Goal: Task Accomplishment & Management: Manage account settings

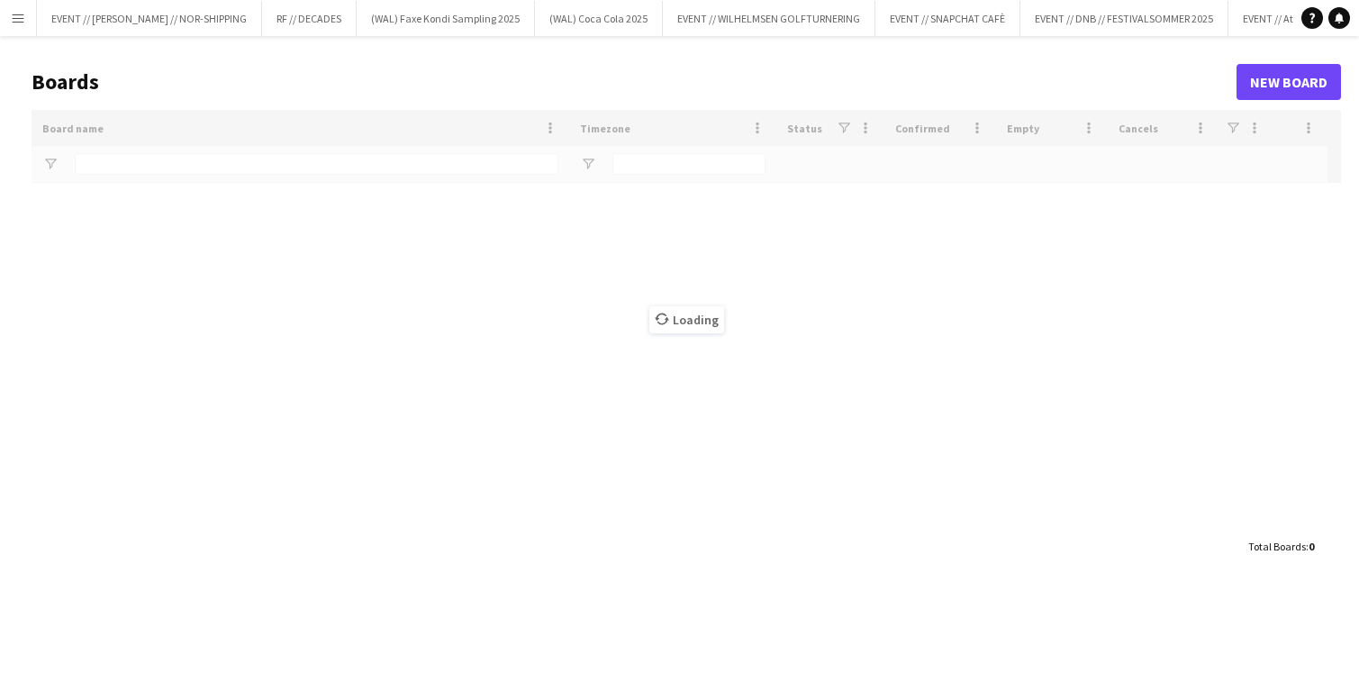
type input "******"
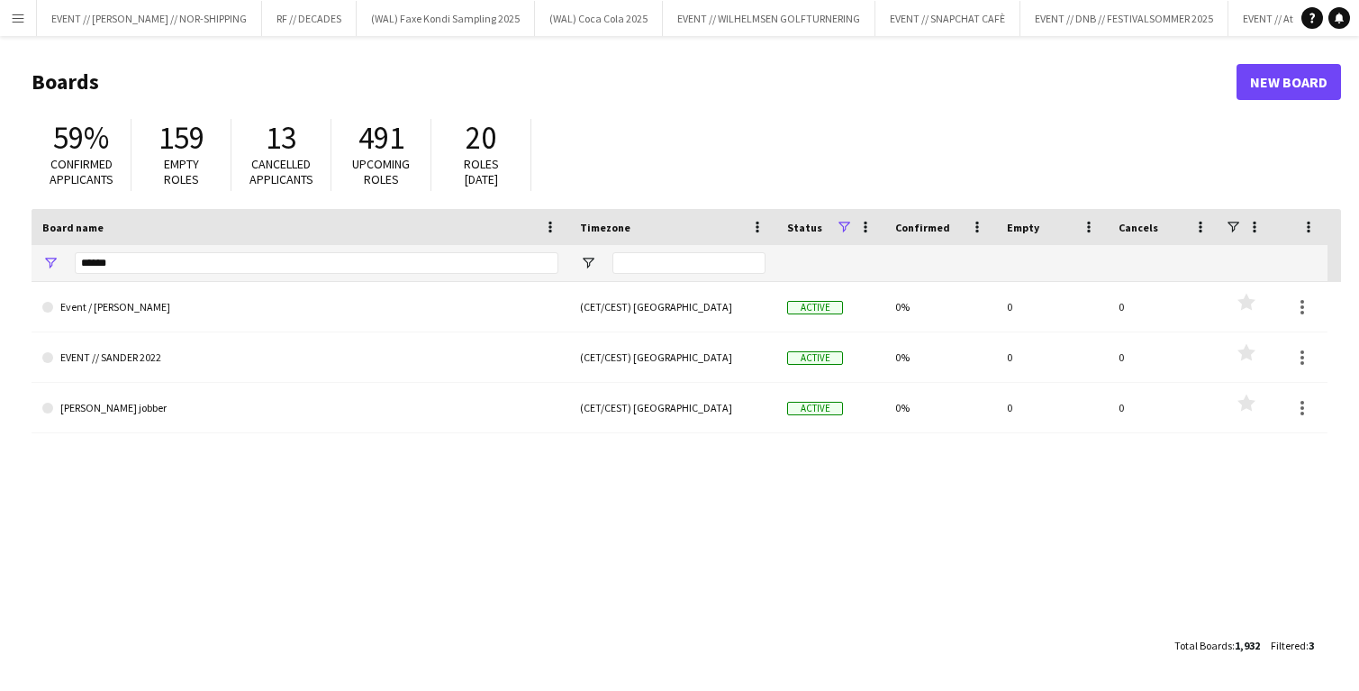
click at [16, 24] on app-icon "Menu" at bounding box center [18, 18] width 14 height 14
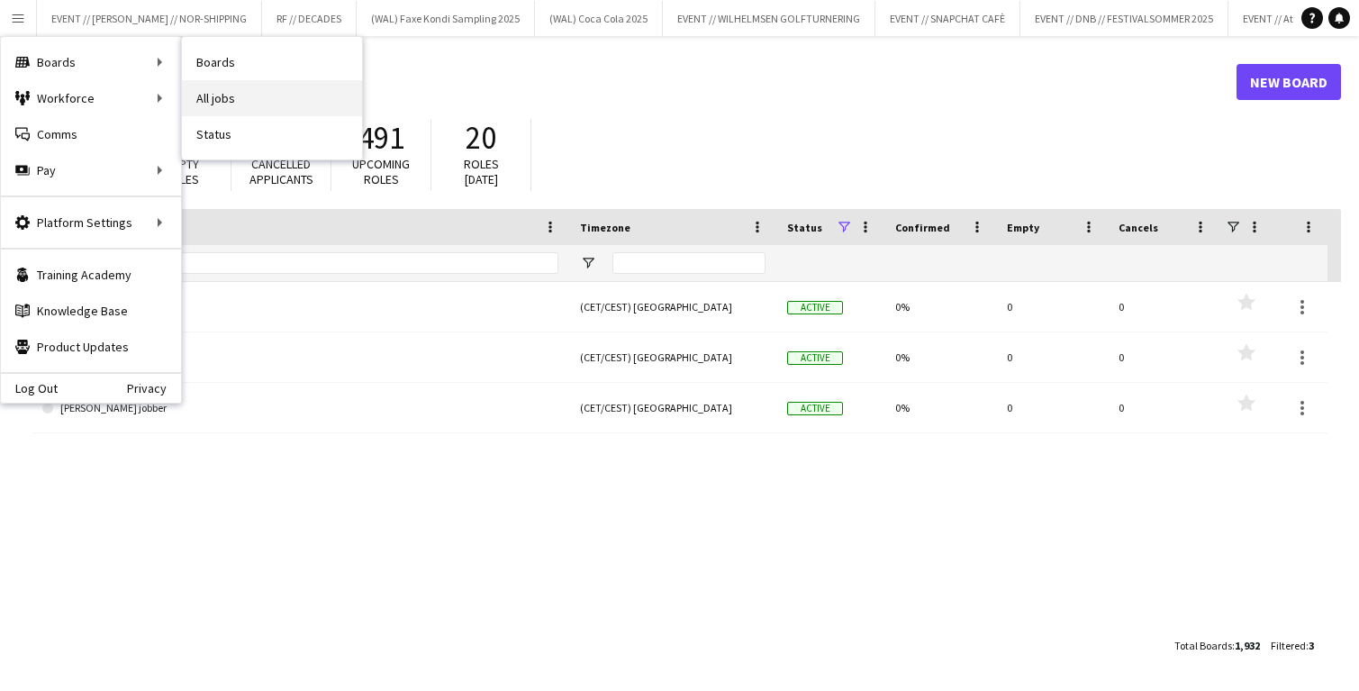
click at [222, 96] on link "All jobs" at bounding box center [272, 98] width 180 height 36
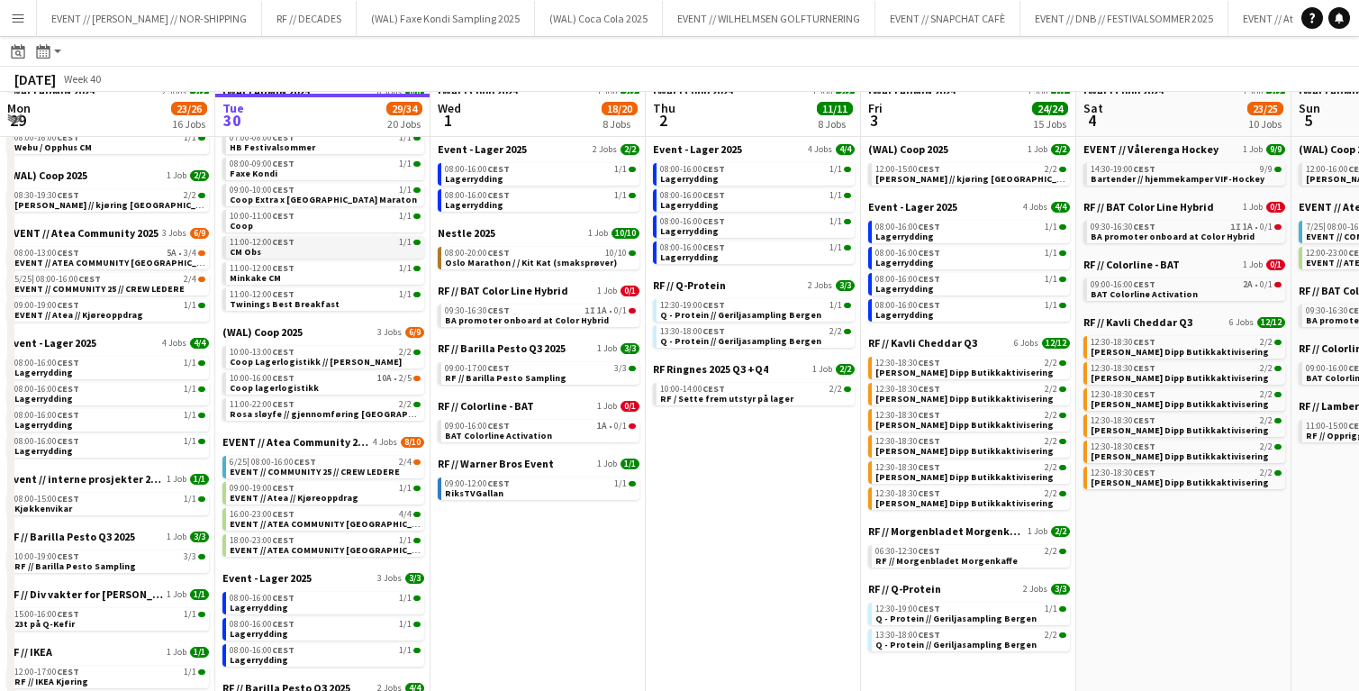
scroll to position [110, 0]
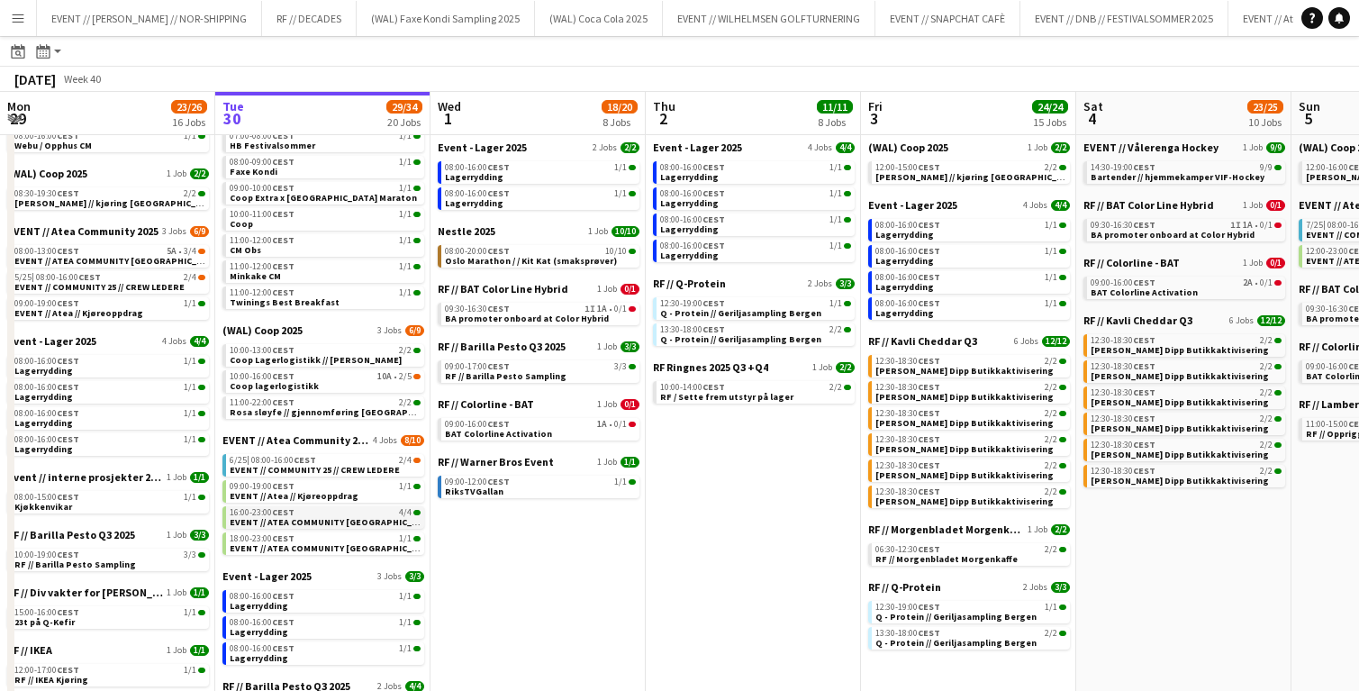
click at [321, 516] on span "EVENT // ATEA COMMUNITY [GEOGRAPHIC_DATA] // EVENT CREW" at bounding box center [365, 522] width 271 height 12
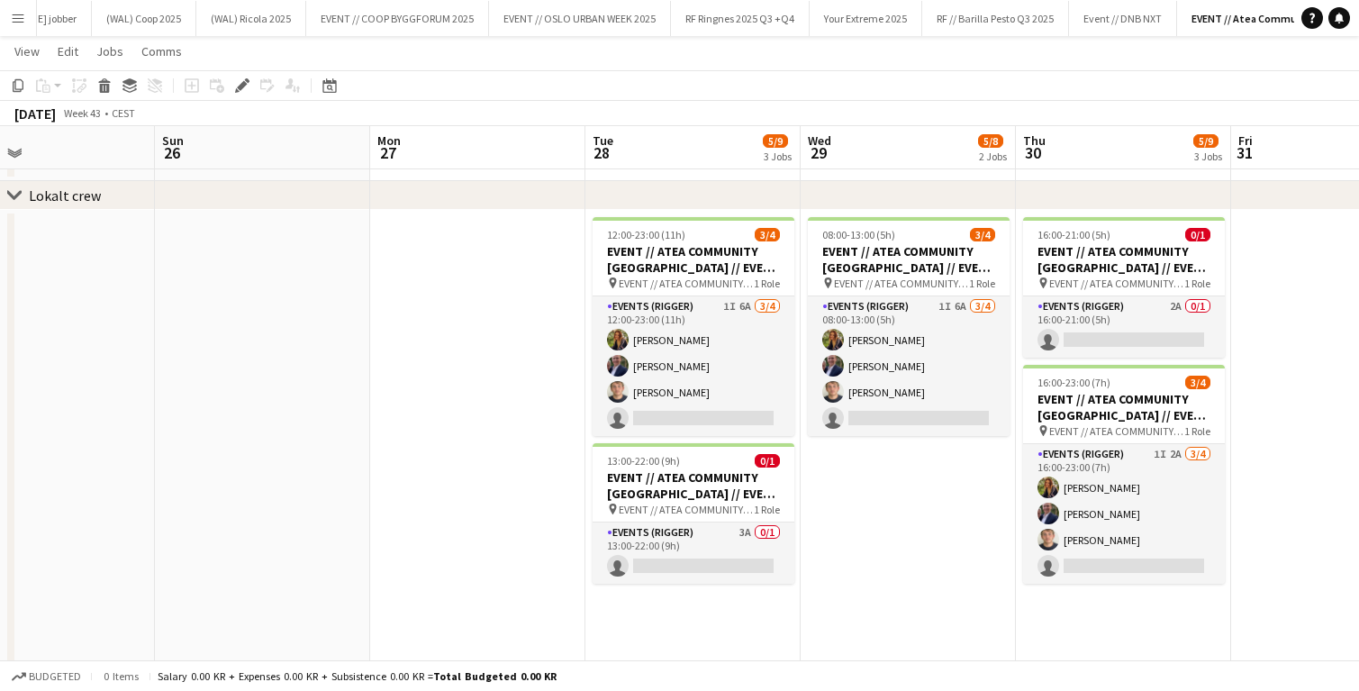
scroll to position [0, 529]
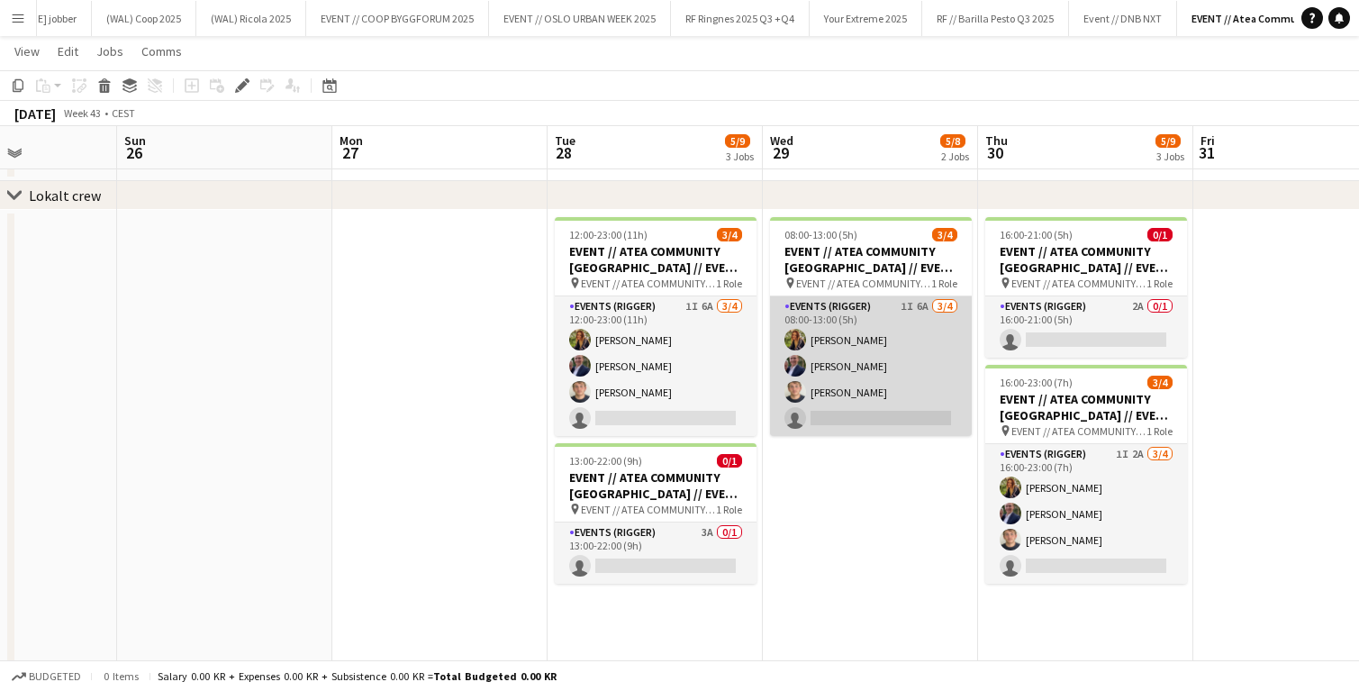
click at [794, 363] on app-user-avatar at bounding box center [796, 366] width 22 height 22
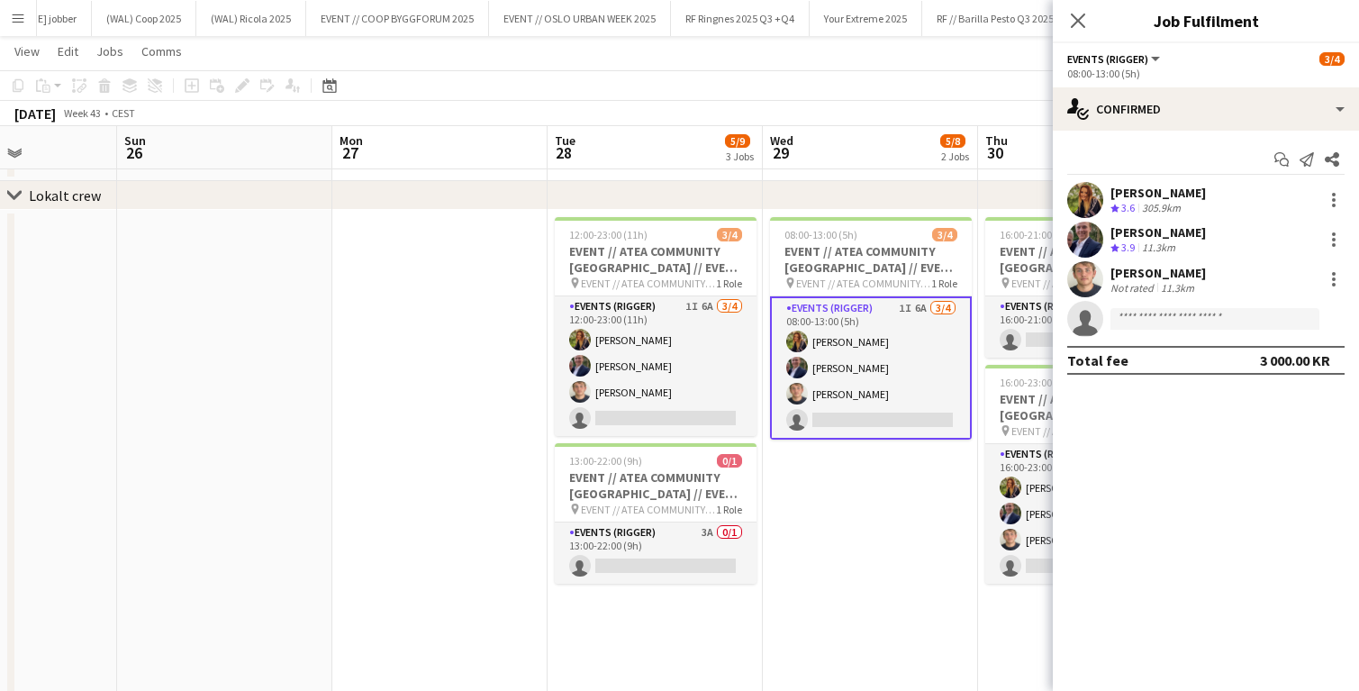
click at [1089, 236] on app-user-avatar at bounding box center [1086, 240] width 36 height 36
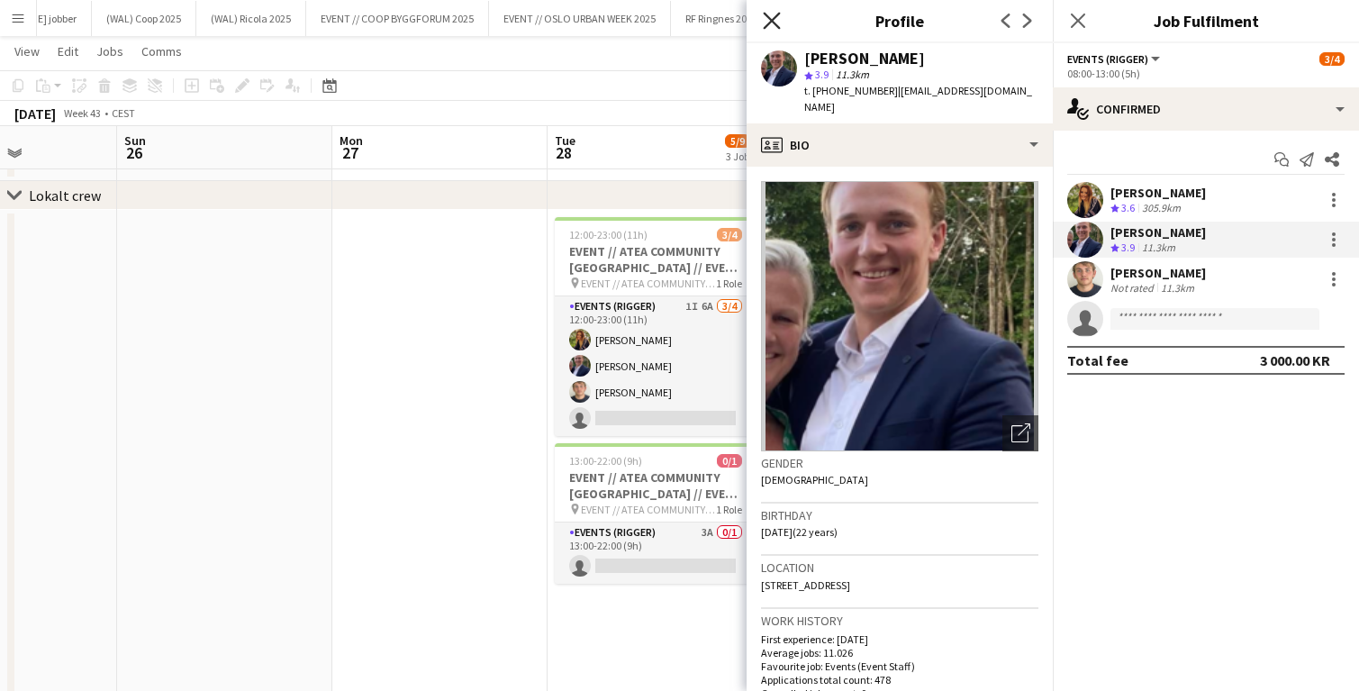
click at [767, 13] on icon "Close pop-in" at bounding box center [771, 20] width 17 height 17
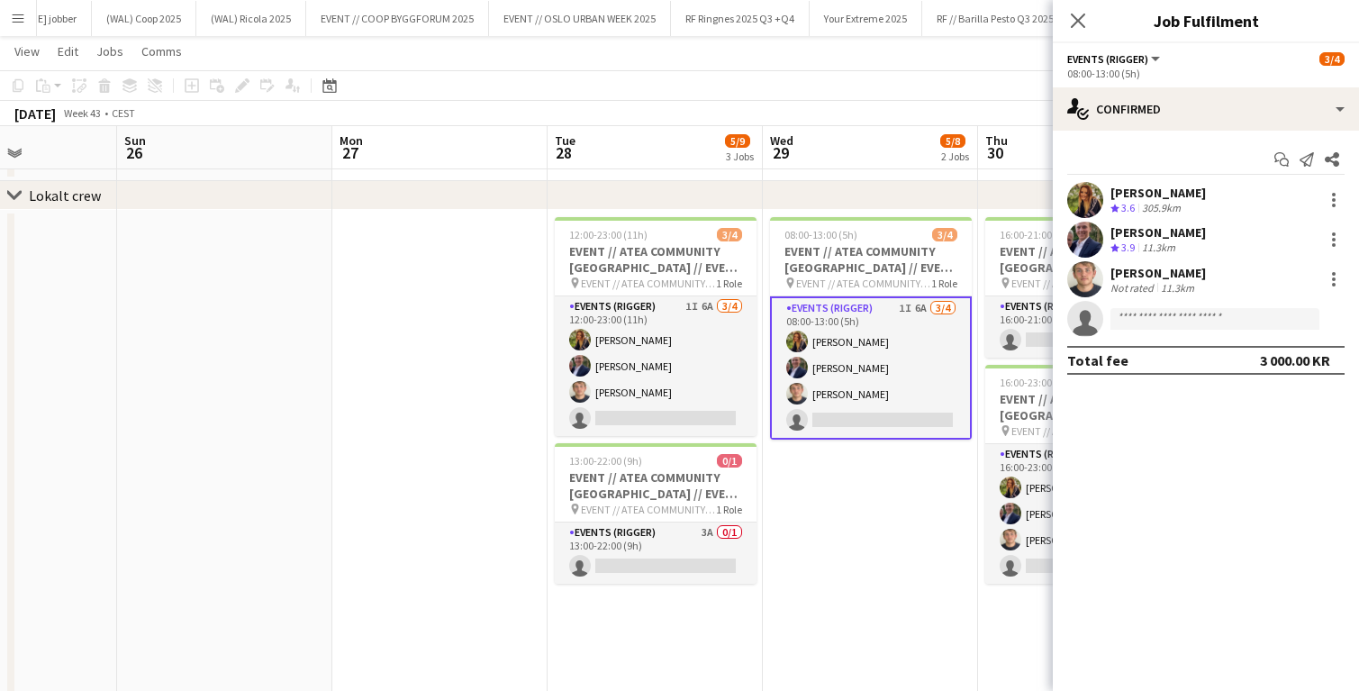
click at [823, 523] on app-date-cell "08:00-13:00 (5h) 3/4 EVENT // ATEA COMMUNITY [GEOGRAPHIC_DATA] // EVENT CREW pi…" at bounding box center [870, 498] width 215 height 577
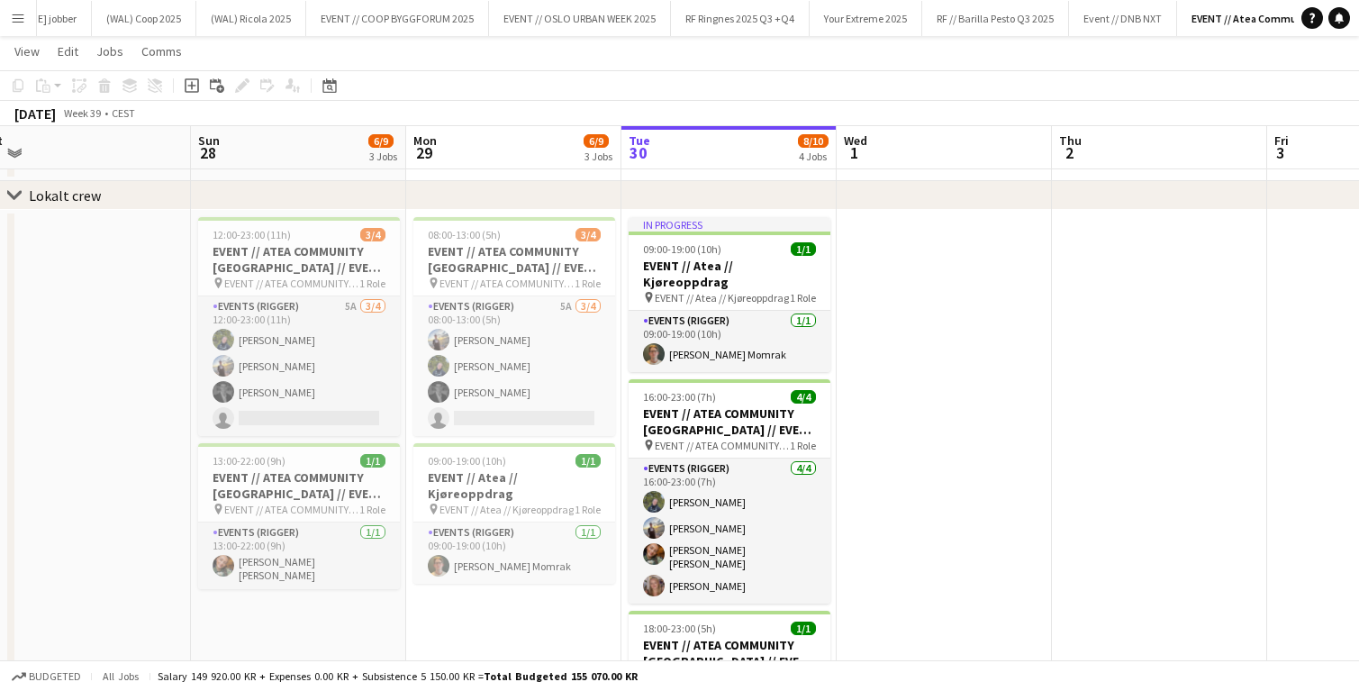
scroll to position [0, 441]
